Goal: Understand process/instructions: Learn how to perform a task or action

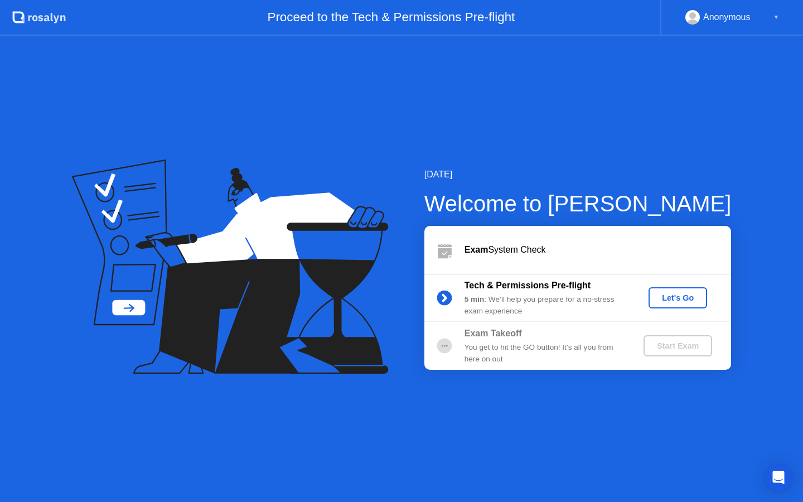
click at [667, 298] on div "Let's Go" at bounding box center [678, 297] width 50 height 9
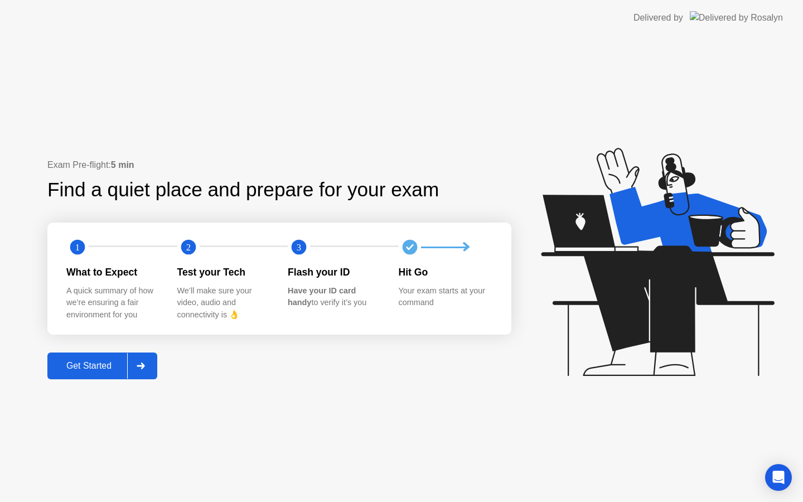
click at [100, 362] on div "Get Started" at bounding box center [89, 366] width 76 height 10
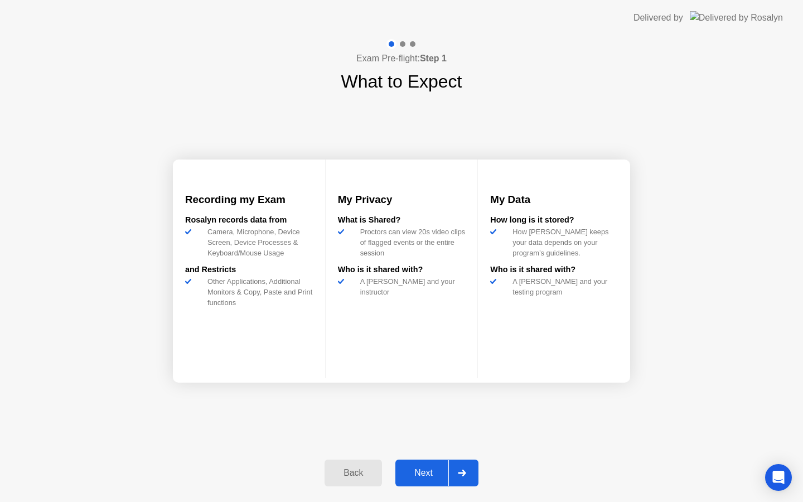
click at [425, 473] on div "Next" at bounding box center [424, 473] width 50 height 10
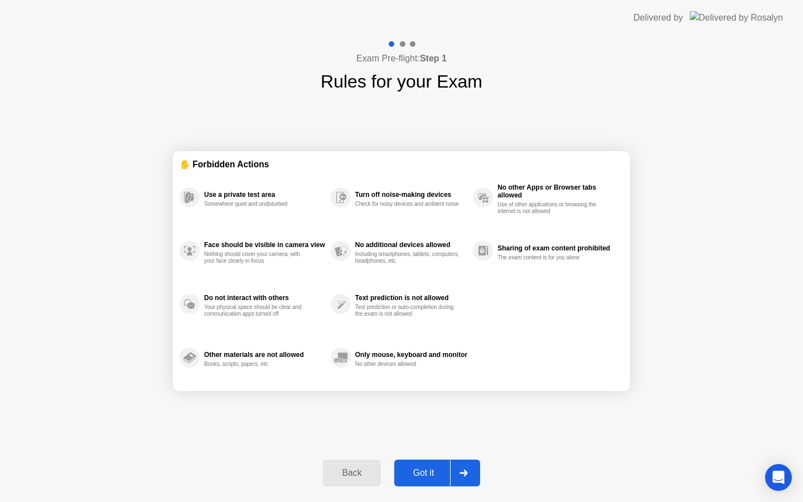
click at [425, 473] on div "Got it" at bounding box center [423, 473] width 52 height 10
select select "**********"
select select "*******"
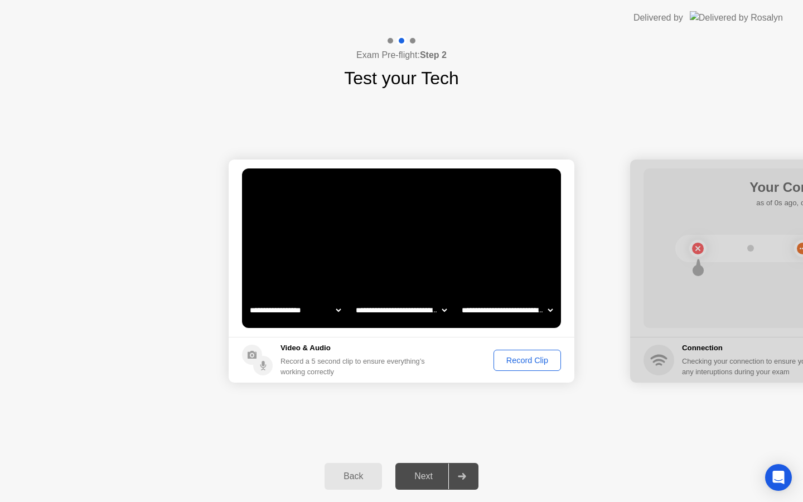
click at [527, 360] on div "Record Clip" at bounding box center [527, 360] width 60 height 9
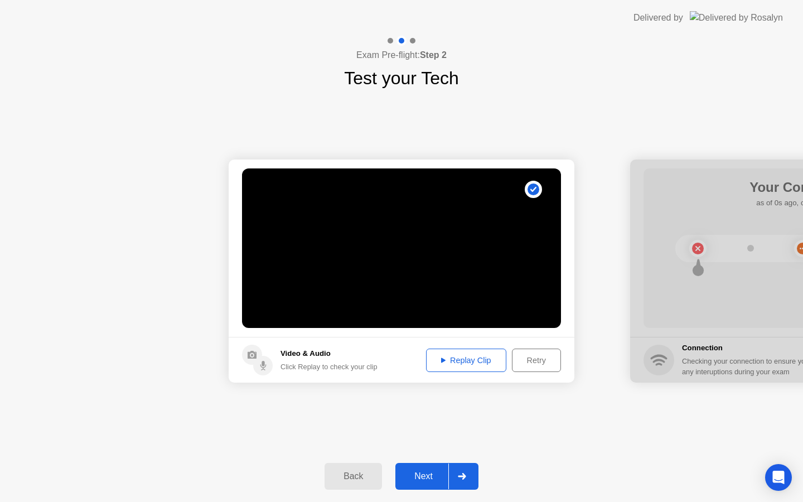
click at [460, 361] on div "Replay Clip" at bounding box center [466, 360] width 72 height 9
click at [428, 480] on div "Next" at bounding box center [424, 476] width 50 height 10
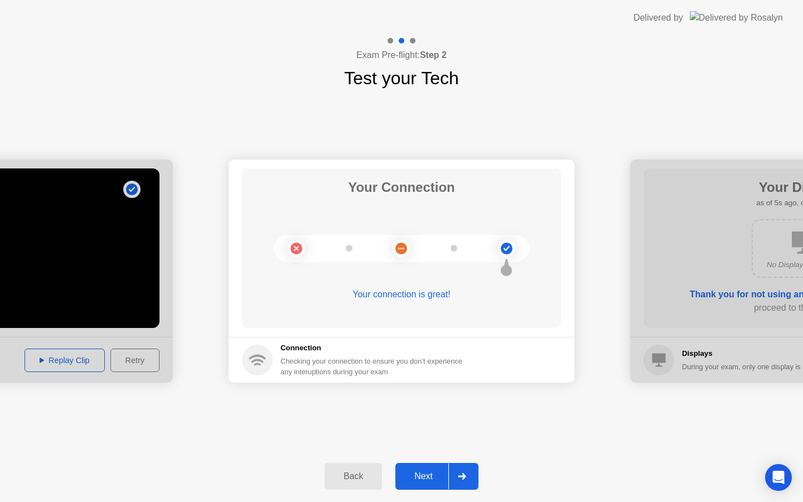
click at [430, 471] on div "Next" at bounding box center [424, 476] width 50 height 10
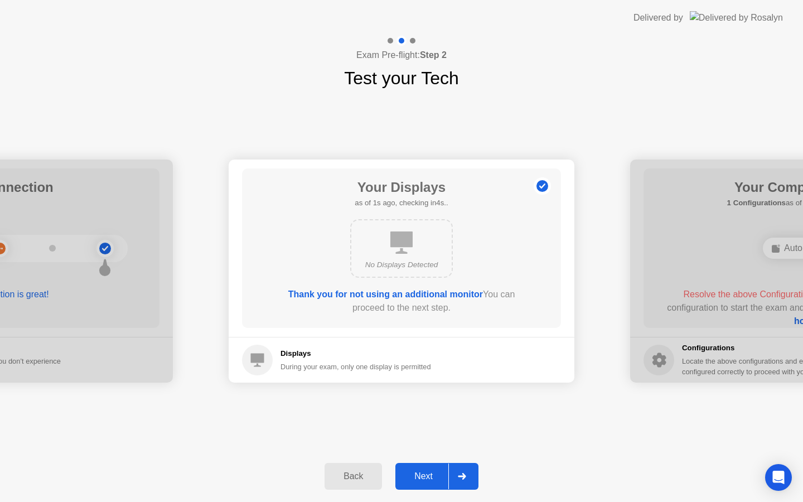
click at [425, 473] on div "Next" at bounding box center [424, 476] width 50 height 10
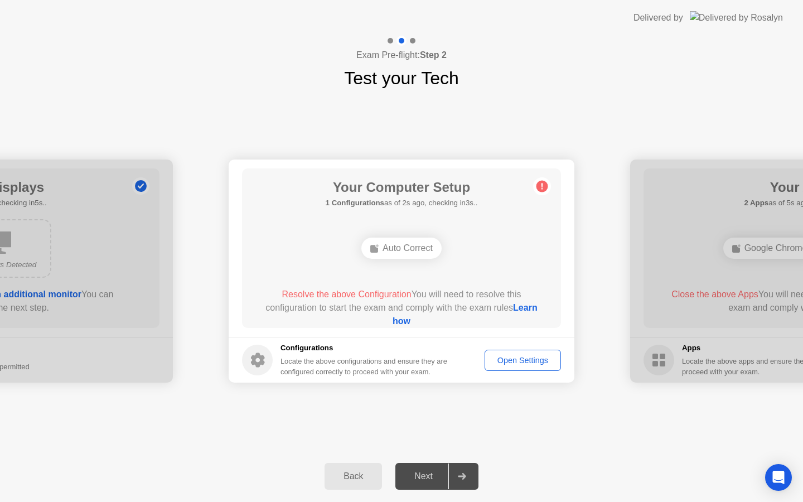
click at [406, 254] on div "Auto Correct" at bounding box center [401, 247] width 80 height 21
click at [515, 358] on div "Open Settings" at bounding box center [522, 360] width 69 height 9
click at [392, 323] on link "Learn how" at bounding box center [464, 314] width 145 height 23
click at [350, 244] on div "Auto Correct" at bounding box center [401, 248] width 255 height 30
click at [505, 363] on div "Open Settings" at bounding box center [522, 360] width 69 height 9
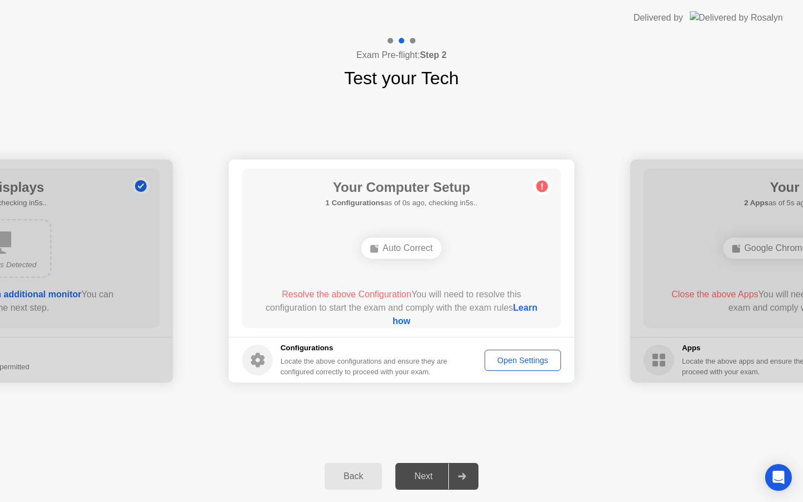
click at [399, 322] on link "Learn how" at bounding box center [464, 314] width 145 height 23
click at [356, 477] on div "Back" at bounding box center [353, 476] width 51 height 10
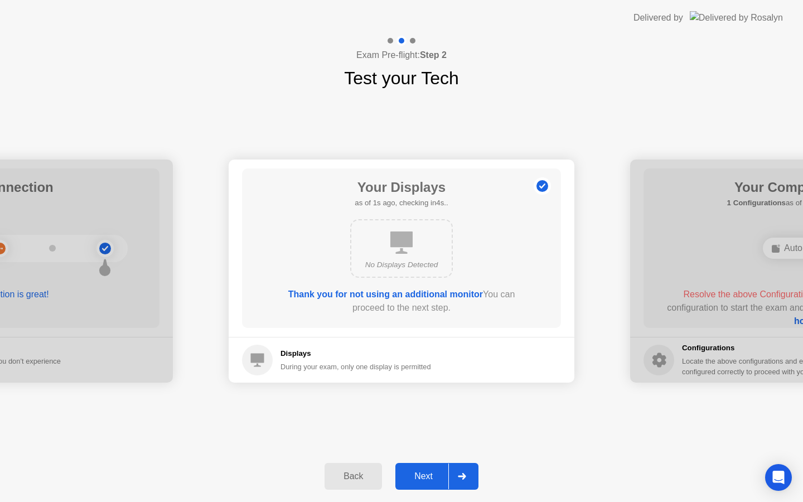
click at [350, 475] on div "Back" at bounding box center [353, 476] width 51 height 10
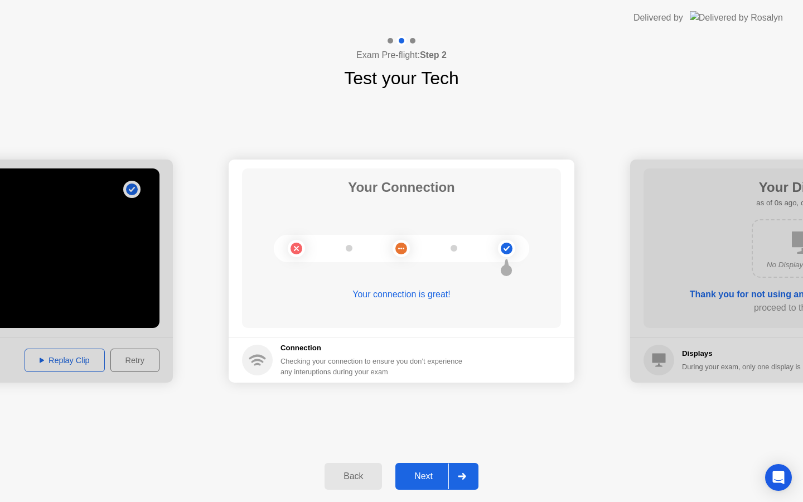
click at [350, 475] on div "Back" at bounding box center [353, 476] width 51 height 10
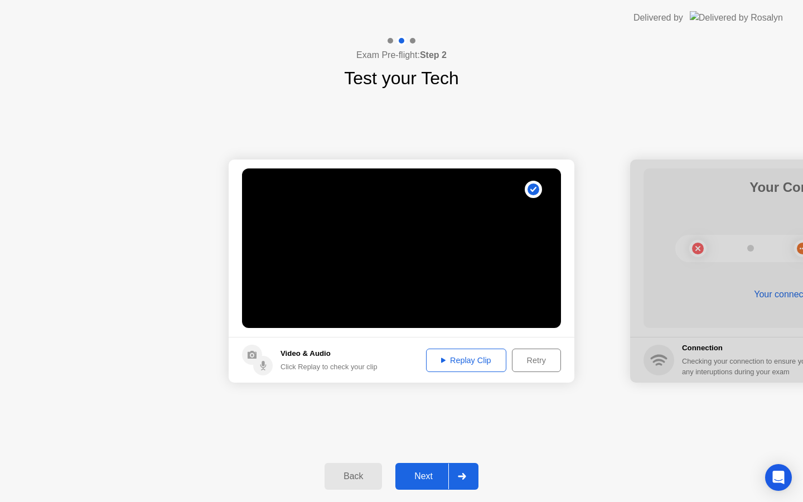
click at [350, 475] on div "Back" at bounding box center [353, 476] width 51 height 10
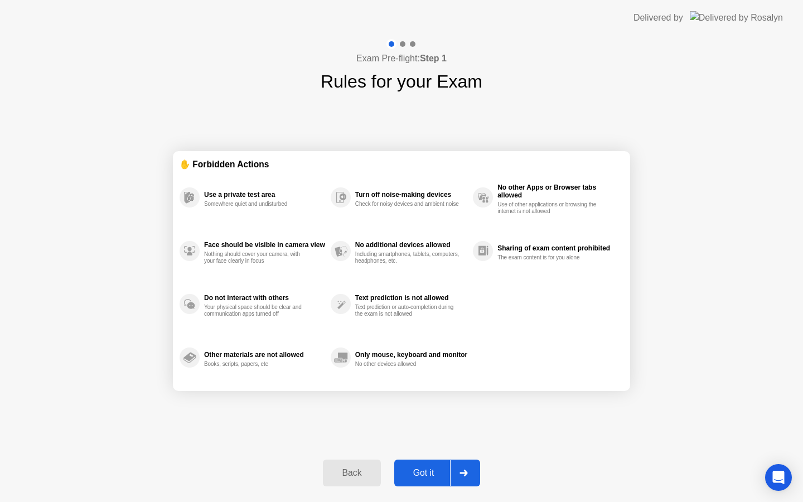
click at [714, 65] on div "Exam Pre-flight: Step 1 Rules for your Exam ✋ Forbidden Actions Use a private t…" at bounding box center [401, 269] width 803 height 466
click at [340, 479] on button "Back" at bounding box center [351, 472] width 57 height 27
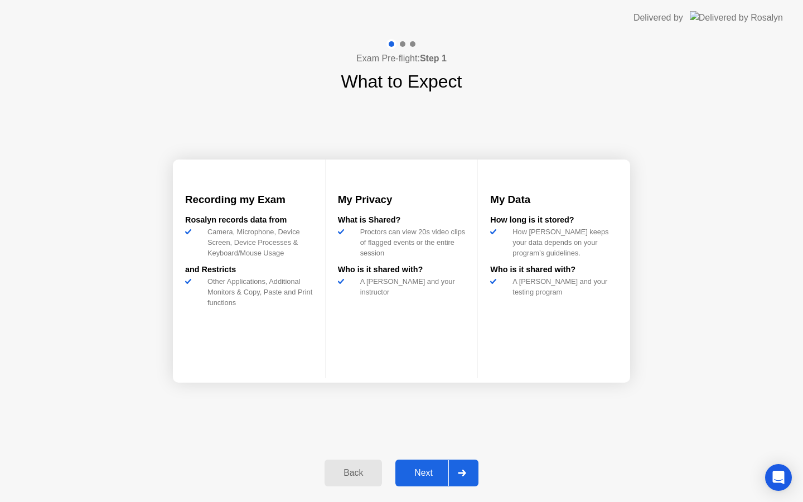
click at [340, 479] on button "Back" at bounding box center [352, 472] width 57 height 27
